Goal: Task Accomplishment & Management: Complete application form

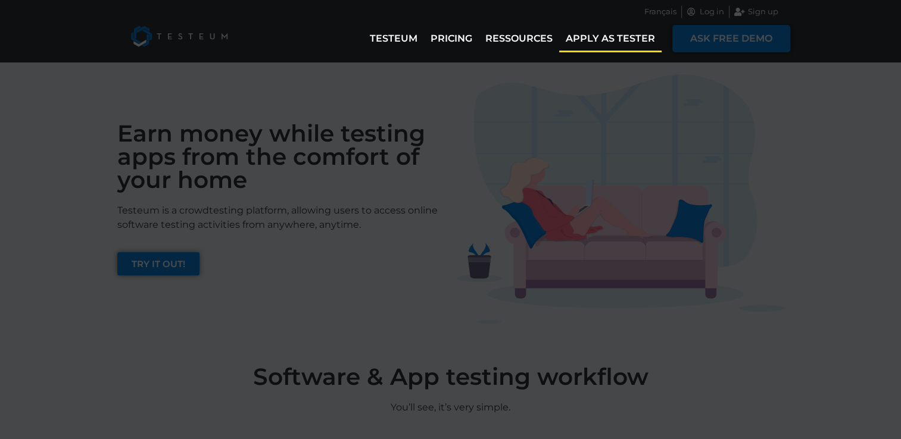
click at [632, 197] on img at bounding box center [620, 199] width 327 height 250
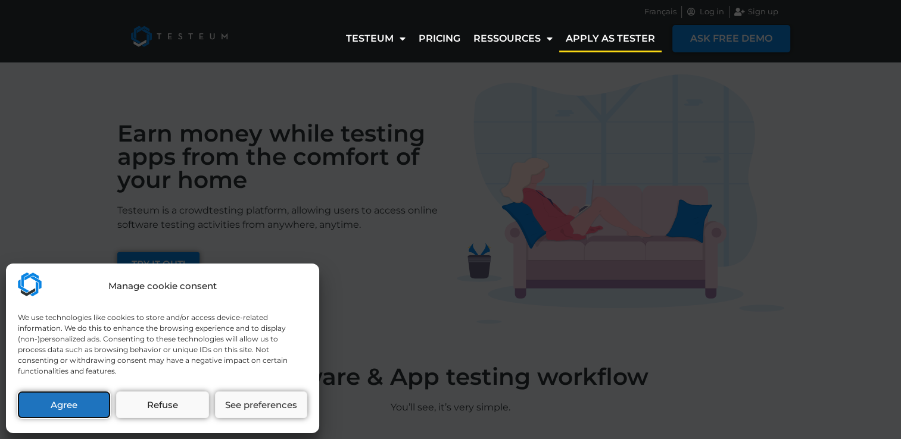
click at [88, 394] on button "Agree" at bounding box center [64, 405] width 92 height 27
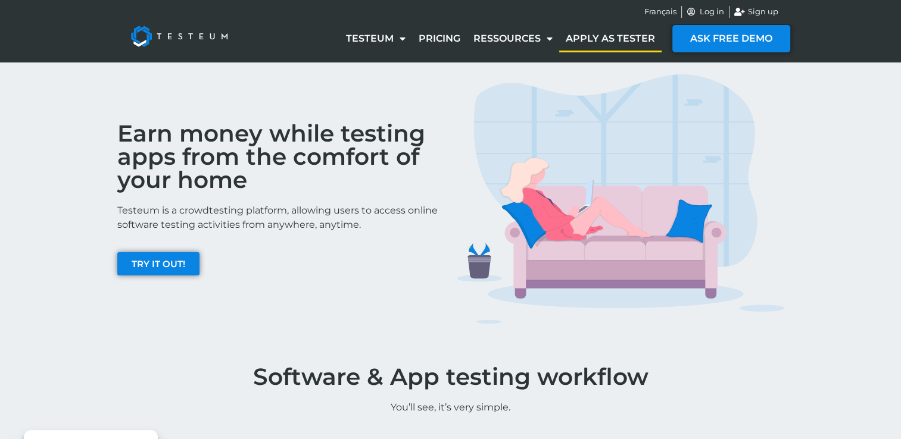
click at [626, 33] on link "Apply as tester" at bounding box center [610, 38] width 102 height 27
click at [607, 38] on link "Apply as tester" at bounding box center [610, 38] width 102 height 27
click at [164, 264] on span "TRY IT OUT!" at bounding box center [159, 264] width 54 height 9
